Goal: Book appointment/travel/reservation

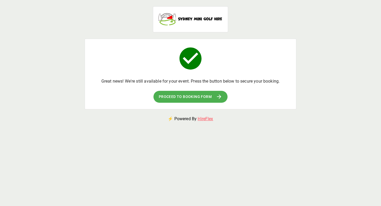
click at [212, 96] on button "Proceed to booking form" at bounding box center [191, 97] width 74 height 12
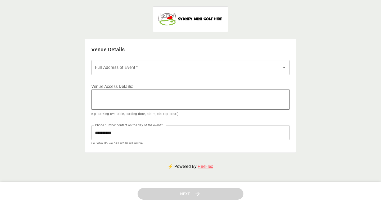
scroll to position [8, 0]
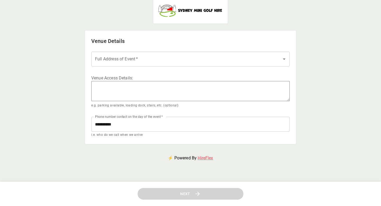
click at [165, 93] on textarea at bounding box center [190, 91] width 199 height 20
click at [172, 60] on input "Full Address of Event   *" at bounding box center [187, 59] width 186 height 10
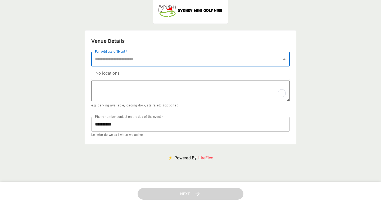
click at [175, 92] on textarea "To enrich screen reader interactions, please activate Accessibility in Grammarl…" at bounding box center [190, 91] width 199 height 20
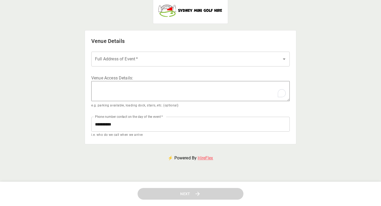
click at [195, 102] on div "Venue Access Details : * e.g. parking available, loading dock, stairs, etc. (op…" at bounding box center [190, 91] width 199 height 33
click at [165, 122] on input "**********" at bounding box center [190, 124] width 199 height 15
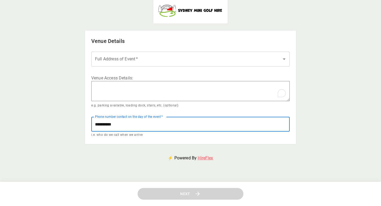
drag, startPoint x: 165, startPoint y: 122, endPoint x: 118, endPoint y: 123, distance: 46.6
click at [118, 123] on input "**********" at bounding box center [190, 124] width 199 height 15
click at [161, 119] on input "**********" at bounding box center [190, 124] width 199 height 15
click at [163, 59] on input "Full Address of Event   *" at bounding box center [187, 59] width 186 height 10
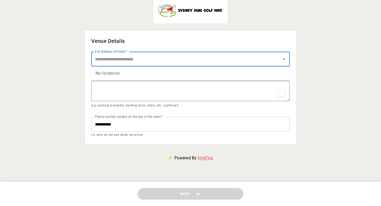
click at [180, 38] on h2 "Venue Details" at bounding box center [190, 41] width 199 height 8
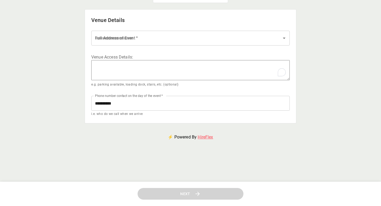
scroll to position [0, 0]
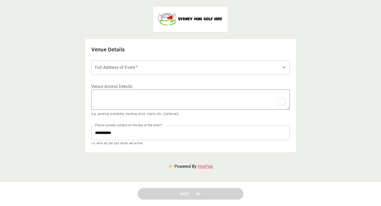
click at [185, 73] on div "Full Address of Event   *" at bounding box center [190, 67] width 199 height 15
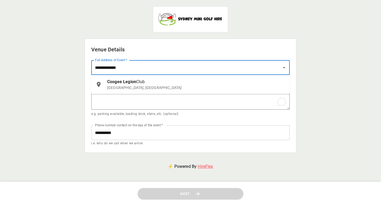
click at [180, 86] on p "Arden Street, Coogee NSW, Australia" at bounding box center [196, 87] width 179 height 5
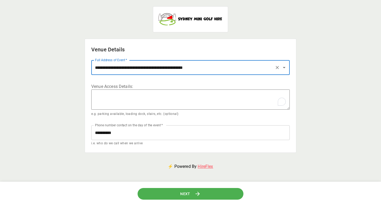
scroll to position [9, 0]
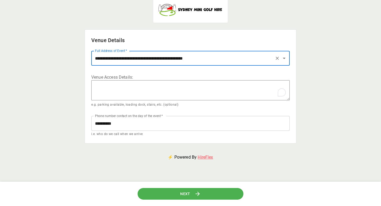
type input "**********"
click at [207, 195] on button "Next" at bounding box center [191, 194] width 106 height 12
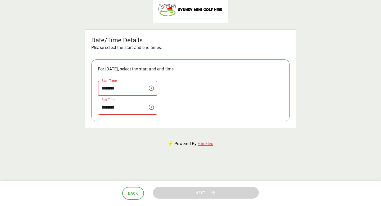
click at [141, 83] on input "********" at bounding box center [121, 88] width 46 height 15
click at [155, 87] on icon "Choose time" at bounding box center [151, 88] width 6 height 6
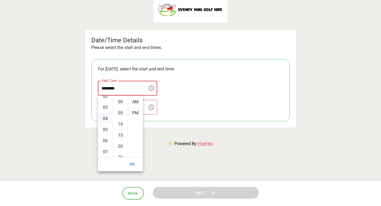
click at [106, 117] on li "04" at bounding box center [105, 118] width 13 height 11
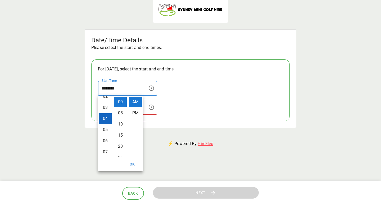
scroll to position [45, 0]
click at [140, 115] on li "PM" at bounding box center [135, 113] width 13 height 11
type input "********"
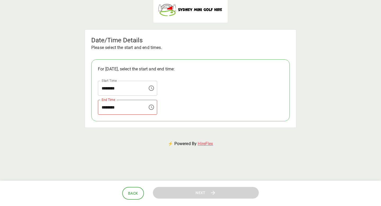
scroll to position [11, 0]
click at [140, 109] on input "********" at bounding box center [121, 107] width 46 height 15
click at [151, 107] on icon "Choose time" at bounding box center [151, 107] width 5 height 5
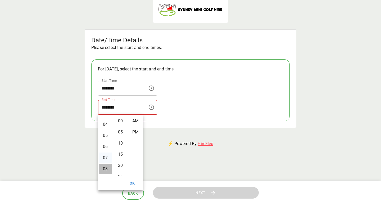
click at [108, 168] on li "08" at bounding box center [105, 169] width 13 height 11
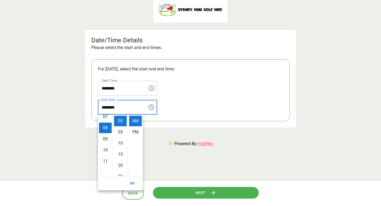
scroll to position [87, 0]
click at [136, 134] on li "PM" at bounding box center [135, 132] width 13 height 11
type input "********"
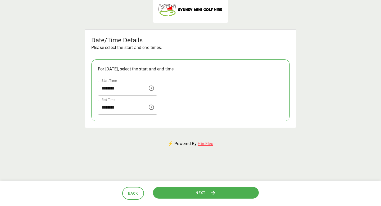
scroll to position [11, 0]
click at [195, 195] on button "Next" at bounding box center [206, 193] width 106 height 12
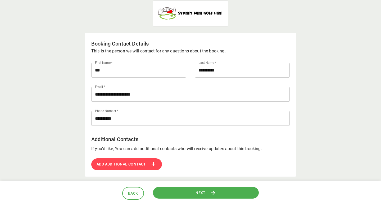
scroll to position [7, 0]
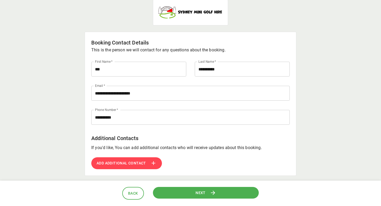
click at [200, 193] on span "Next" at bounding box center [201, 192] width 10 height 7
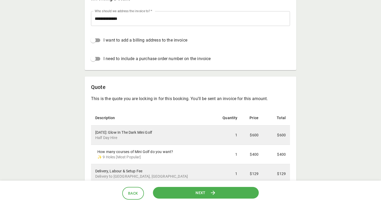
scroll to position [0, 0]
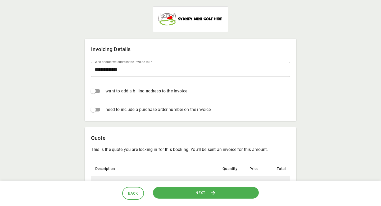
click at [136, 192] on span "Back" at bounding box center [133, 193] width 10 height 7
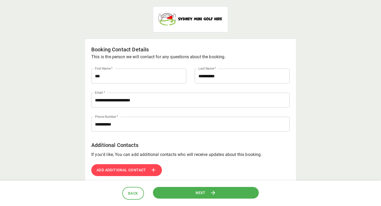
click at [136, 192] on span "Back" at bounding box center [133, 193] width 10 height 7
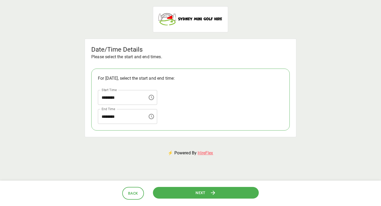
click at [136, 192] on span "Back" at bounding box center [133, 193] width 10 height 7
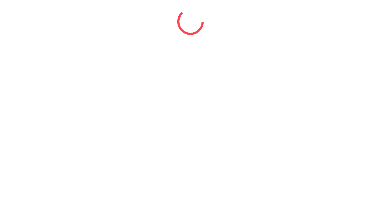
select select "*"
select select "****"
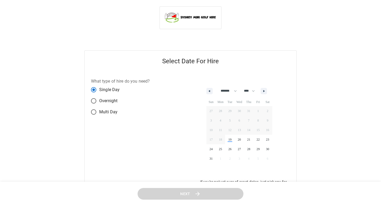
click at [112, 104] on label "Overnight" at bounding box center [117, 100] width 58 height 11
select select "*"
select select "****"
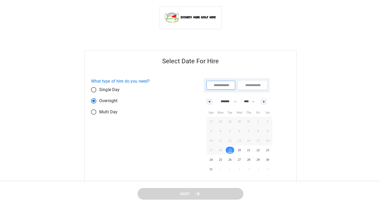
click at [117, 93] on span "Single Day" at bounding box center [109, 90] width 21 height 6
select select "*"
select select "****"
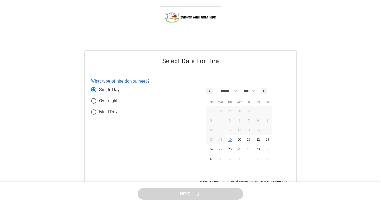
scroll to position [14, 0]
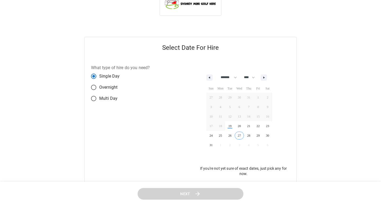
click at [223, 145] on div "27 28 29 30 31 1 2 3 4 5 6 7 8 9 10 11 12 13 14 15 16 17 18 19 20 21 22 23 24 2…" at bounding box center [240, 121] width 66 height 57
click at [267, 77] on button "button" at bounding box center [264, 77] width 6 height 6
select select "*"
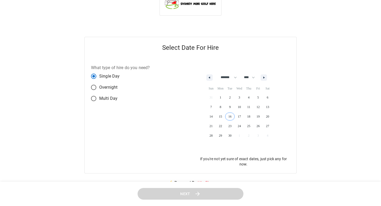
click at [234, 115] on span "16" at bounding box center [230, 116] width 10 height 7
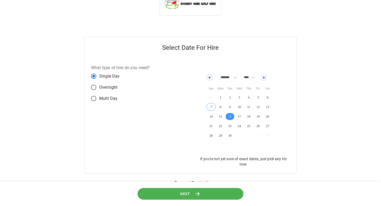
click at [112, 99] on span "Multi Day" at bounding box center [108, 98] width 18 height 6
select select "*"
select select "****"
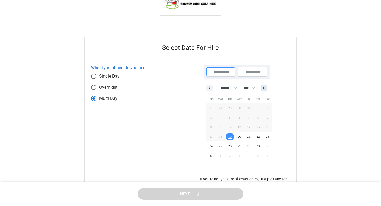
click at [267, 87] on button "button" at bounding box center [264, 88] width 6 height 6
select select "*"
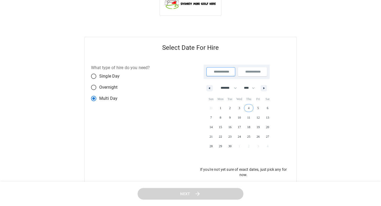
click at [250, 108] on span "4" at bounding box center [249, 108] width 10 height 7
type input "**********"
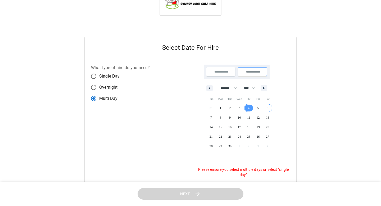
click at [269, 107] on span "6" at bounding box center [268, 108] width 10 height 7
type input "**********"
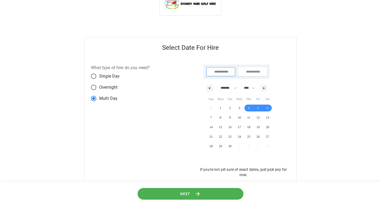
click at [215, 187] on header "Next" at bounding box center [190, 194] width 381 height 25
click at [212, 192] on button "Next" at bounding box center [190, 194] width 107 height 12
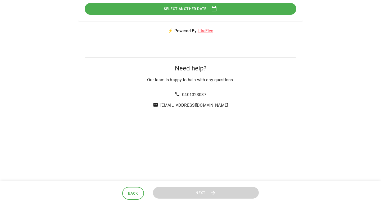
scroll to position [0, 0]
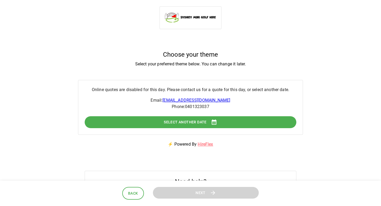
click at [131, 195] on span "Back" at bounding box center [133, 193] width 10 height 7
select select "*"
select select "****"
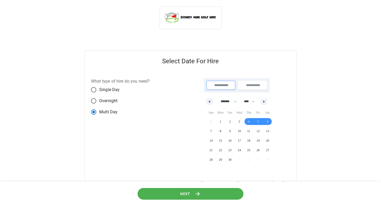
click at [107, 92] on span "Single Day" at bounding box center [109, 90] width 21 height 6
select select "*"
select select "****"
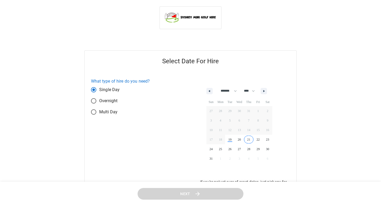
click at [250, 138] on span "21" at bounding box center [249, 139] width 10 height 7
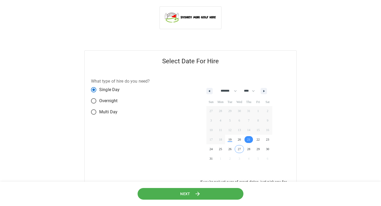
click at [198, 196] on icon at bounding box center [198, 193] width 7 height 7
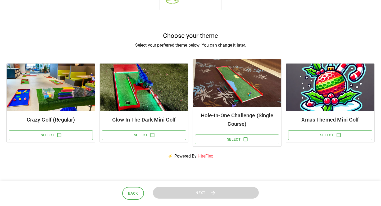
scroll to position [25, 0]
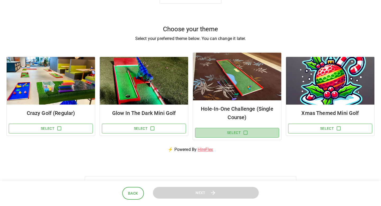
click at [242, 134] on button "Select" at bounding box center [237, 133] width 84 height 10
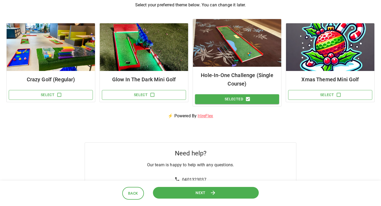
scroll to position [57, 0]
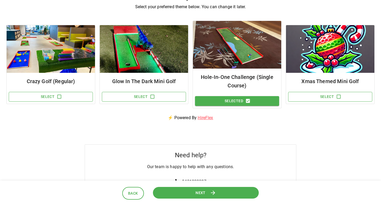
click at [209, 189] on button "Next" at bounding box center [206, 193] width 109 height 12
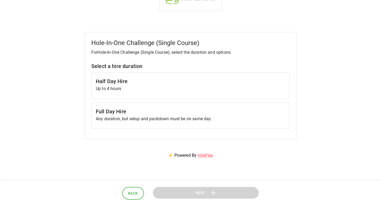
scroll to position [20, 0]
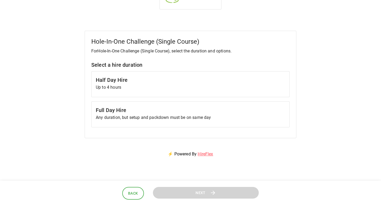
click at [222, 110] on h6 "Full Day Hire" at bounding box center [191, 110] width 190 height 8
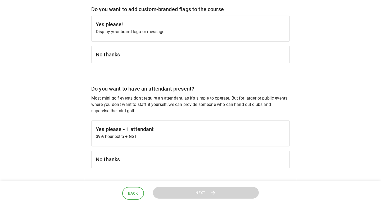
scroll to position [163, 0]
click at [205, 55] on h6 "No thanks" at bounding box center [191, 55] width 190 height 8
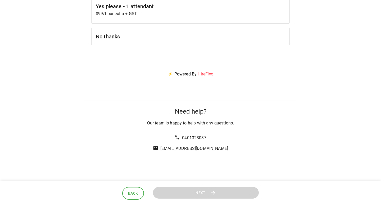
scroll to position [257, 0]
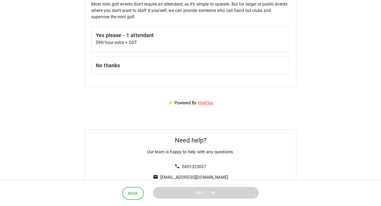
click at [211, 71] on div "No thanks" at bounding box center [190, 65] width 199 height 17
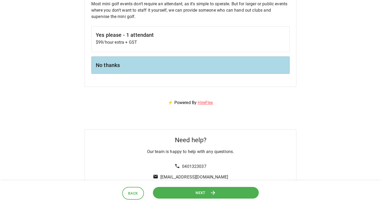
click at [221, 196] on button "Next" at bounding box center [206, 193] width 107 height 12
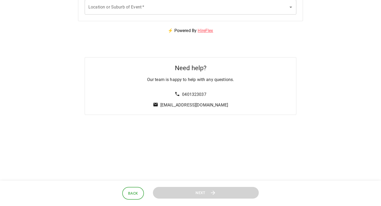
scroll to position [0, 0]
